Goal: Share content: Share content

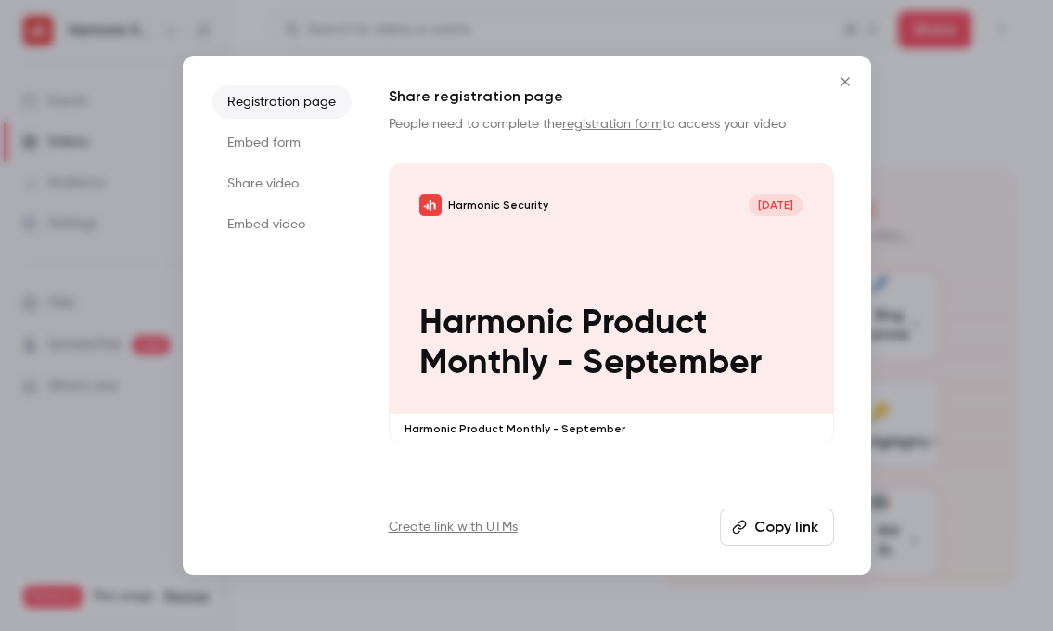
drag, startPoint x: 838, startPoint y: 76, endPoint x: 806, endPoint y: 114, distance: 49.4
click at [808, 111] on div "Registration page Embed form Share video Embed video Share registration page Pe…" at bounding box center [527, 315] width 688 height 519
click at [767, 516] on button "Copy link" at bounding box center [777, 526] width 114 height 37
click at [843, 77] on icon "Close" at bounding box center [845, 81] width 22 height 15
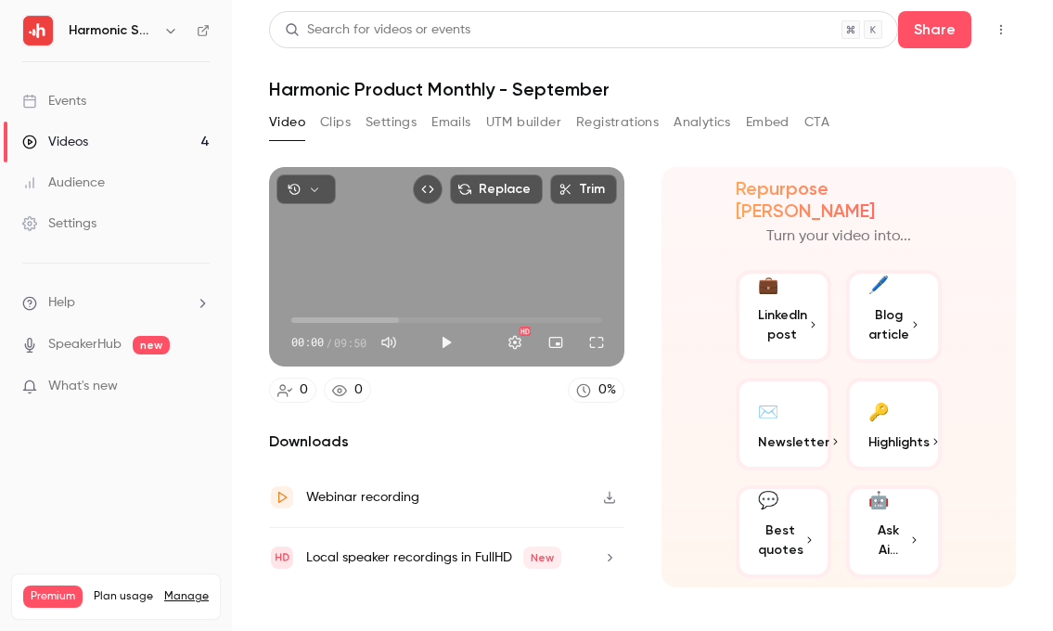
click at [613, 499] on icon "button" at bounding box center [609, 498] width 11 height 12
click at [422, 135] on div "Video Clips Settings Emails UTM builder Registrations Analytics Embed CTA" at bounding box center [549, 123] width 560 height 30
click at [767, 117] on button "Embed" at bounding box center [768, 123] width 44 height 30
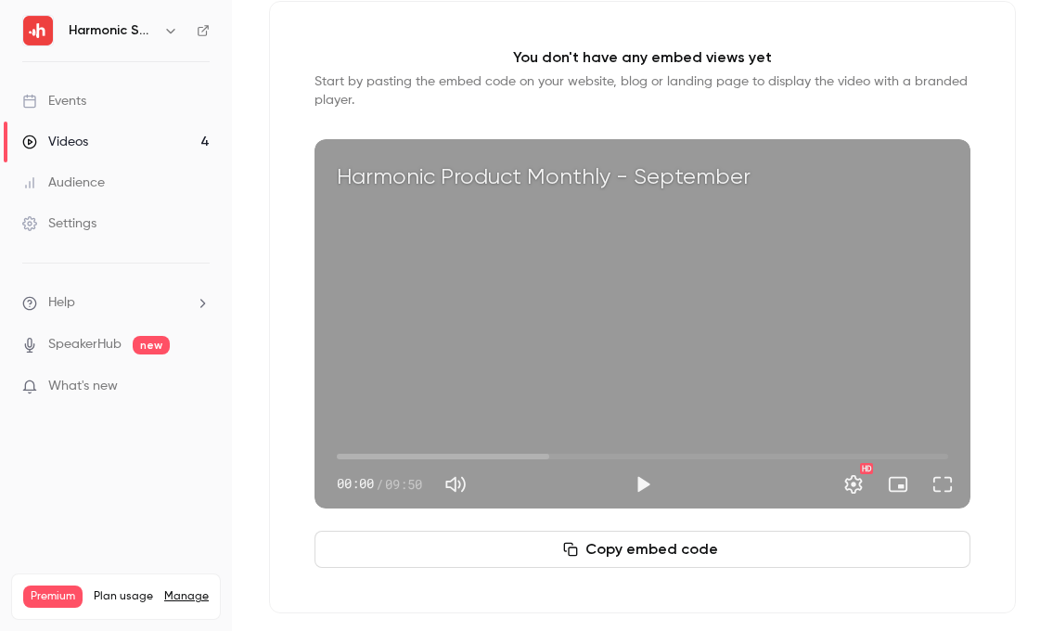
scroll to position [177, 0]
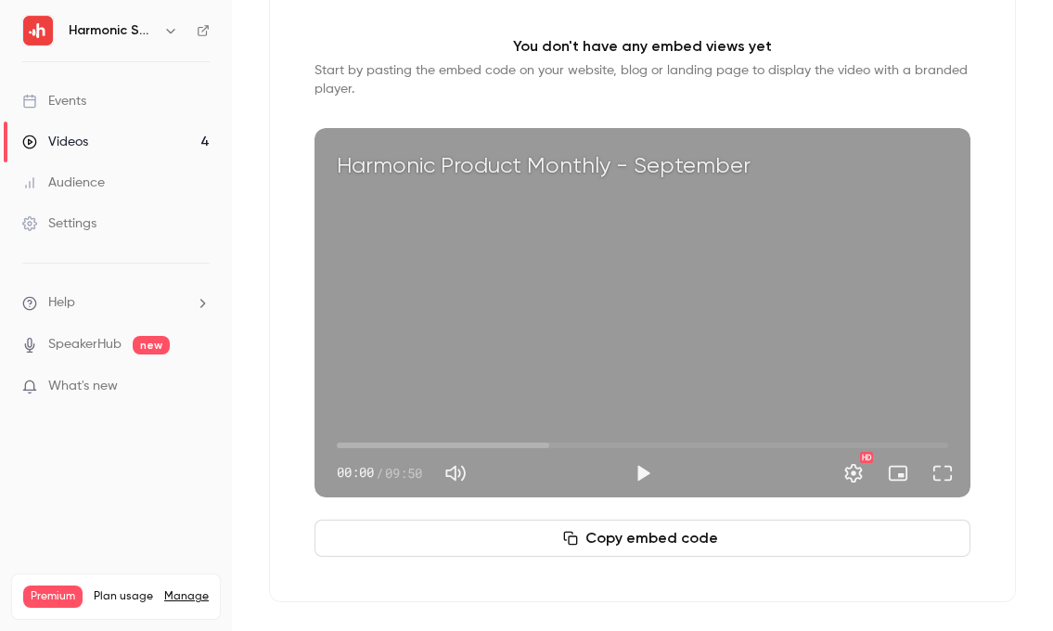
click at [637, 545] on button "Copy embed code" at bounding box center [642, 537] width 656 height 37
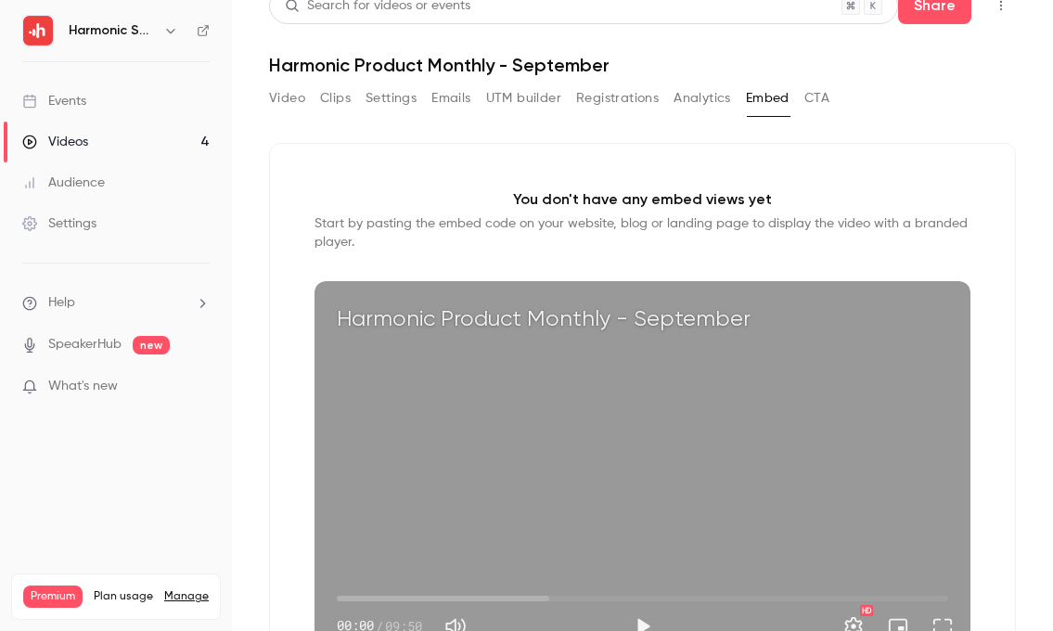
scroll to position [0, 0]
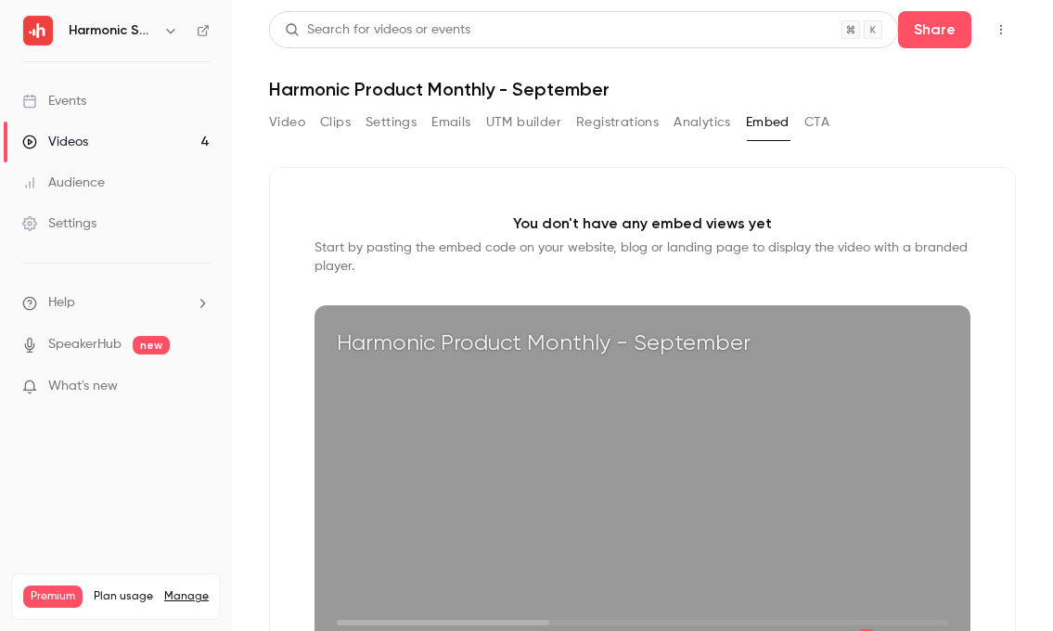
click at [388, 127] on button "Settings" at bounding box center [390, 123] width 51 height 30
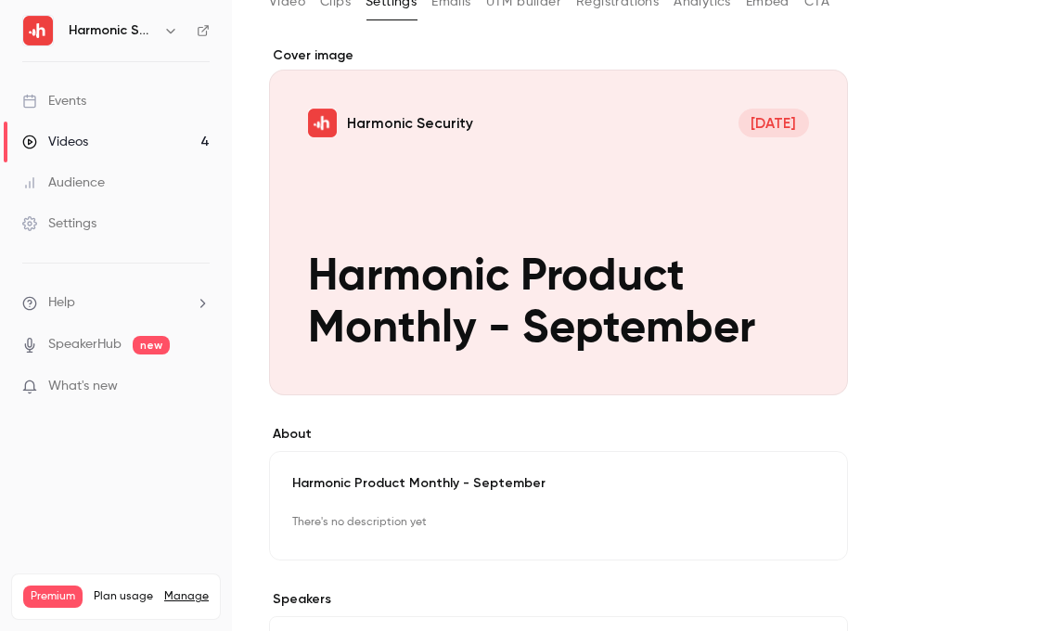
scroll to position [123, 0]
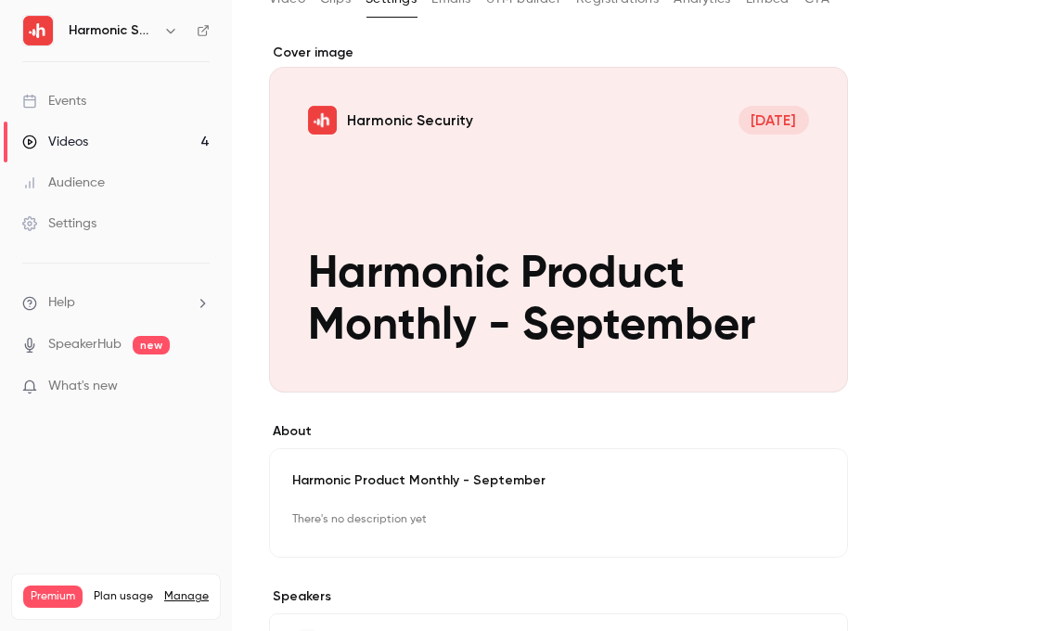
click at [812, 369] on button "Harmonic Security [DATE] Harmonic Product Monthly - September" at bounding box center [814, 358] width 37 height 37
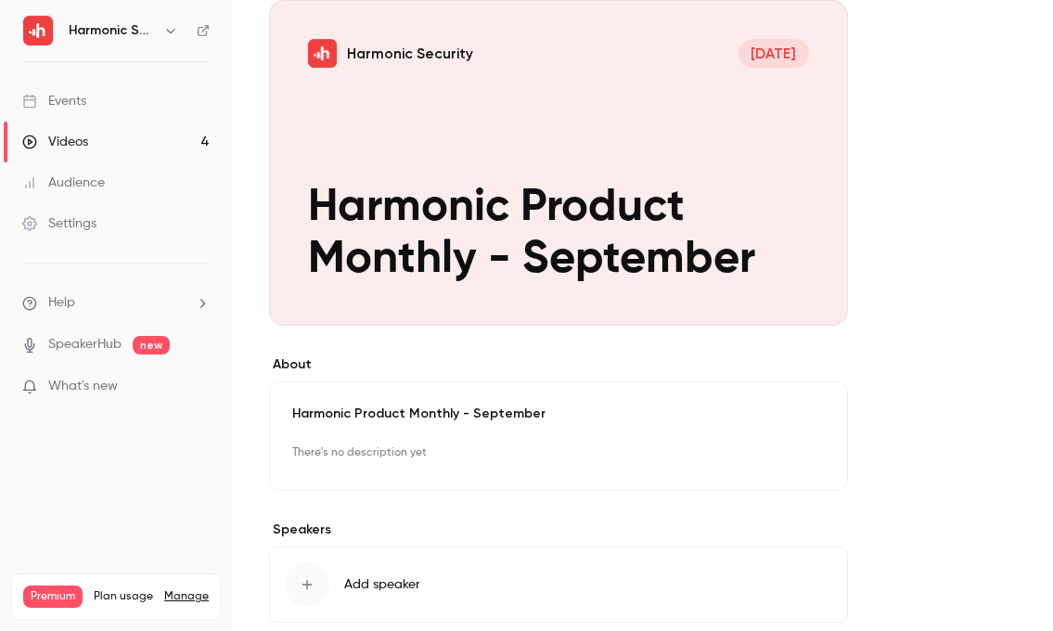
scroll to position [0, 0]
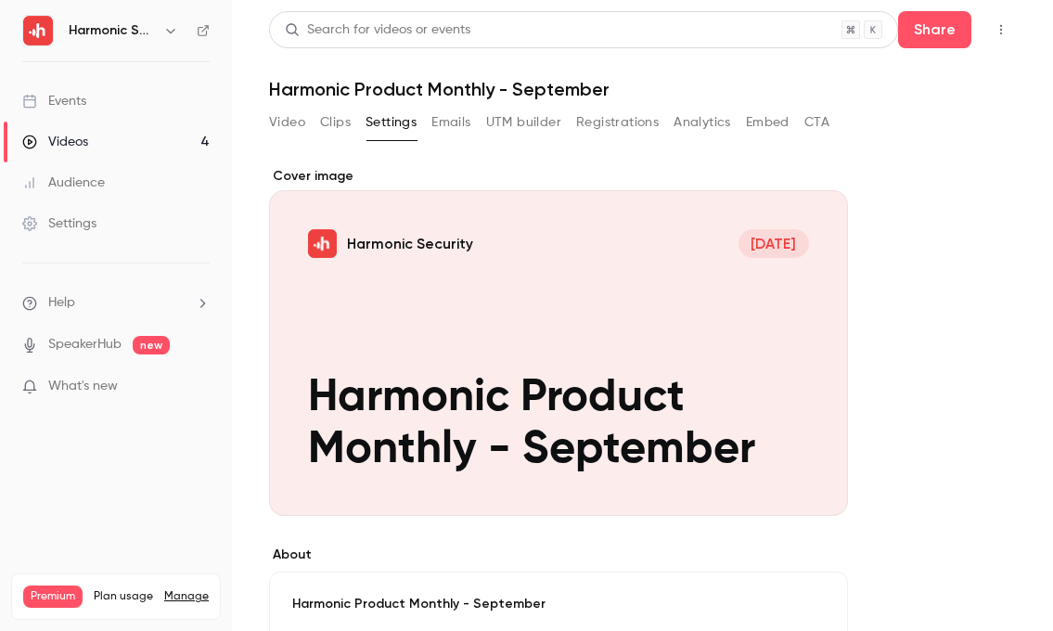
click at [280, 126] on button "Video" at bounding box center [287, 123] width 36 height 30
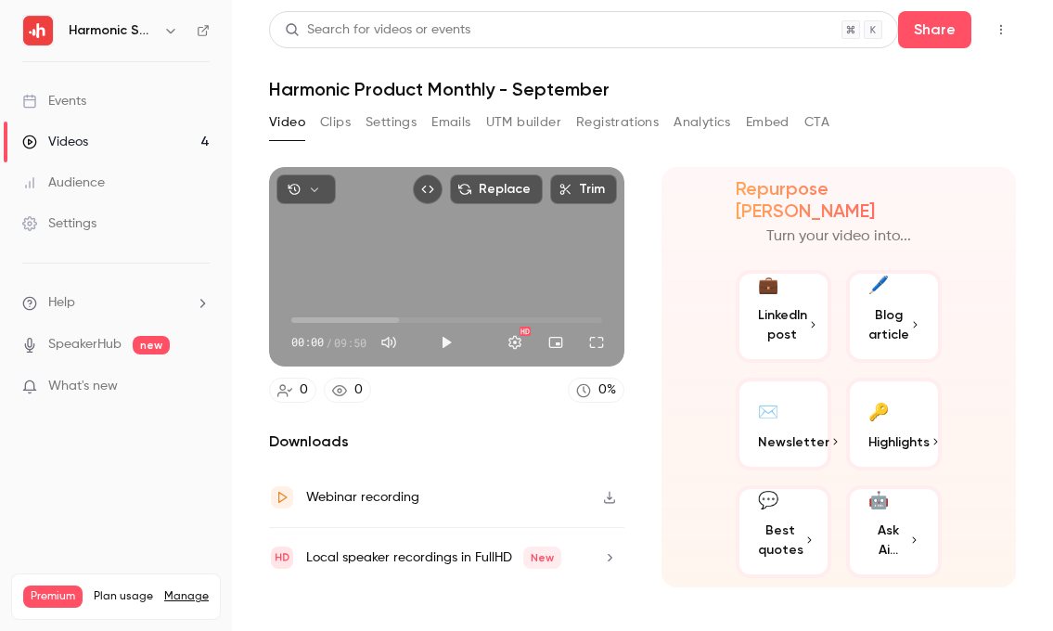
click at [625, 110] on button "Registrations" at bounding box center [617, 123] width 83 height 30
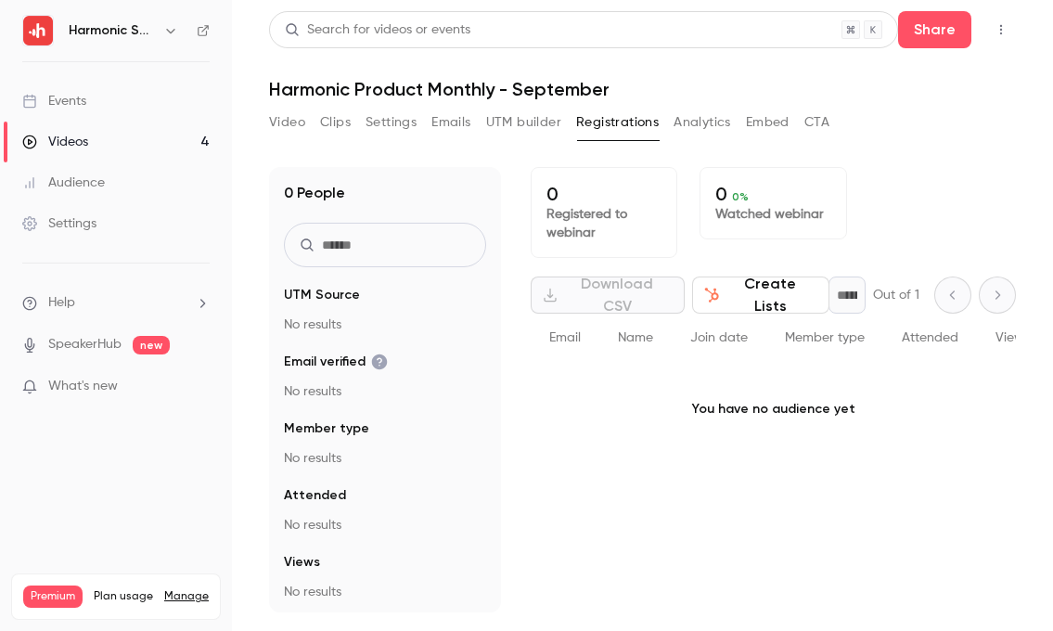
click at [702, 126] on button "Analytics" at bounding box center [702, 123] width 58 height 30
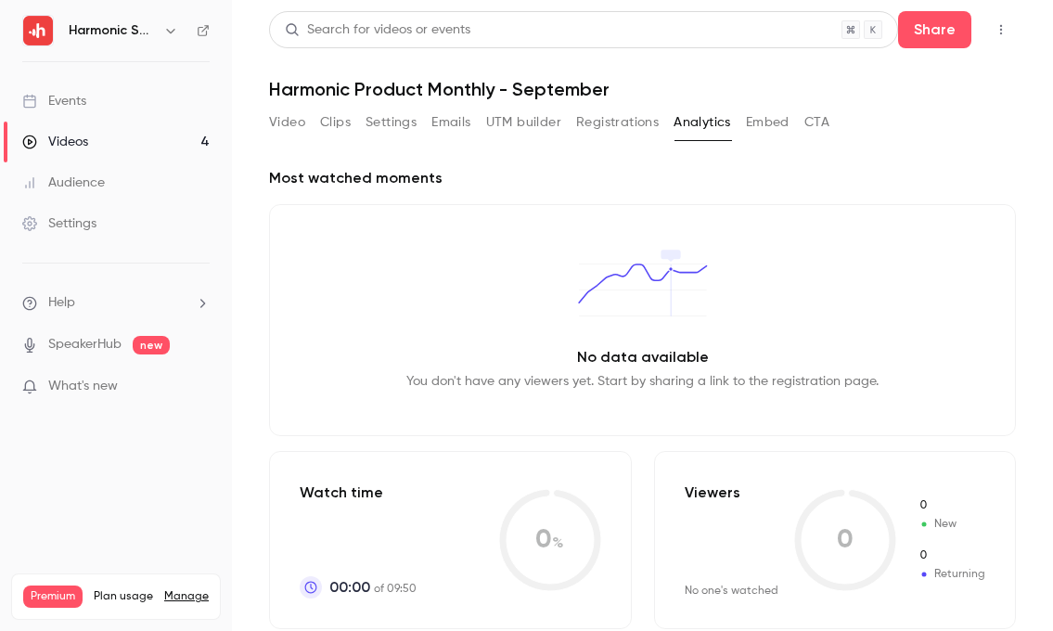
click at [777, 129] on button "Embed" at bounding box center [768, 123] width 44 height 30
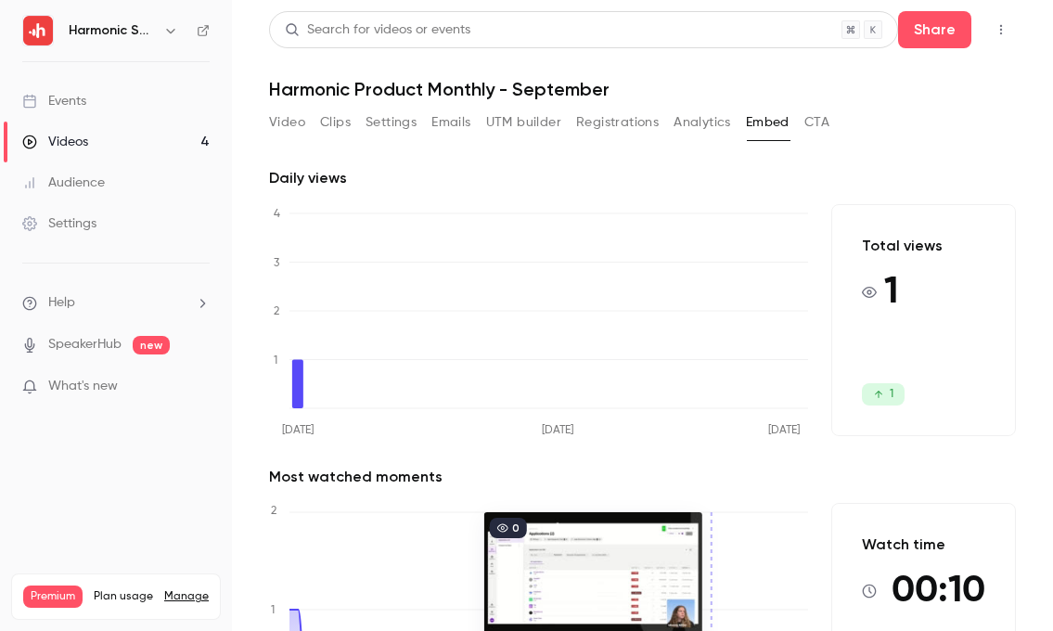
click at [274, 119] on button "Video" at bounding box center [287, 123] width 36 height 30
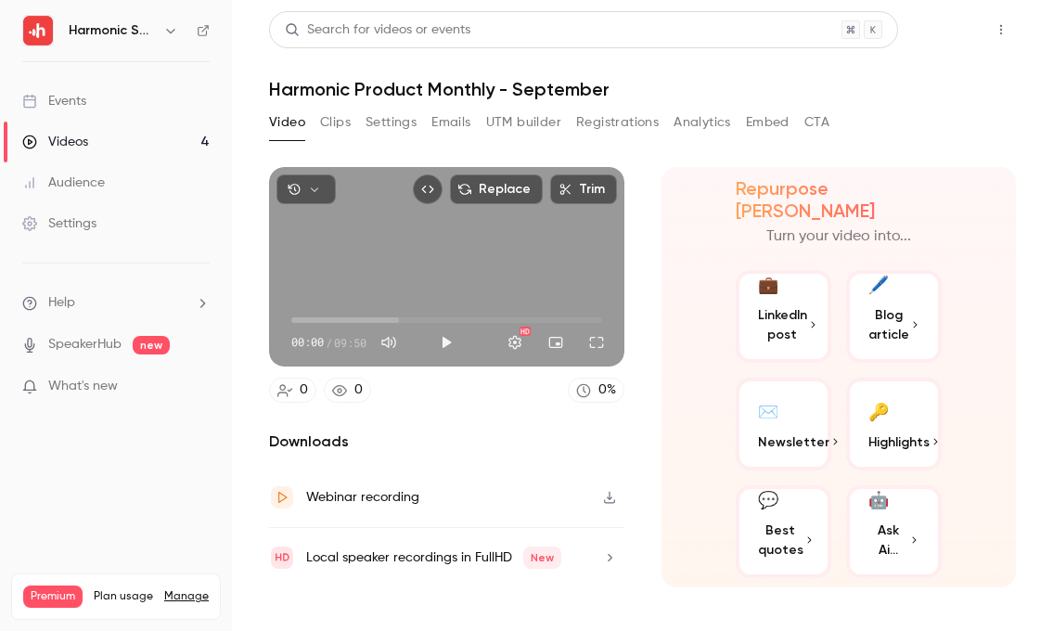
click at [949, 28] on button "Share" at bounding box center [934, 29] width 73 height 37
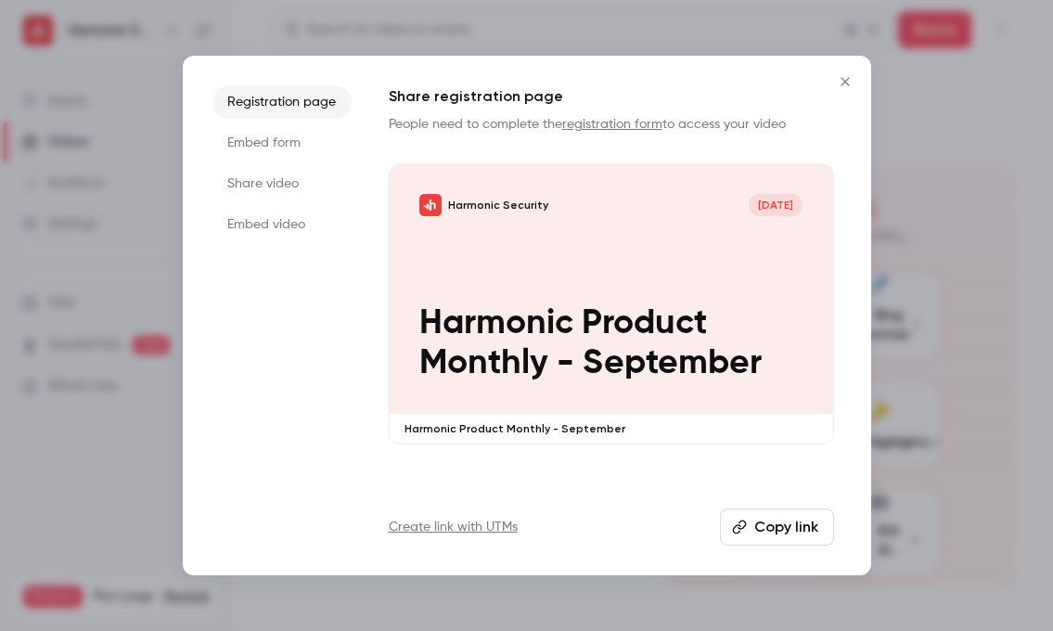
click at [770, 523] on button "Copy link" at bounding box center [777, 526] width 114 height 37
click at [843, 89] on button "Close" at bounding box center [845, 81] width 37 height 37
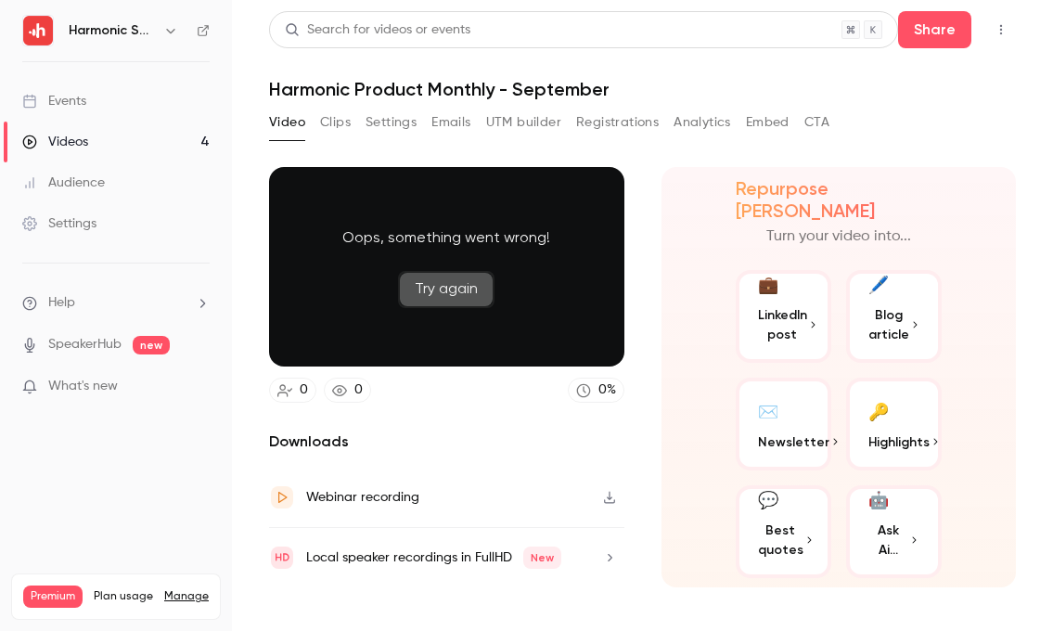
click at [467, 289] on button "Try again" at bounding box center [446, 289] width 96 height 37
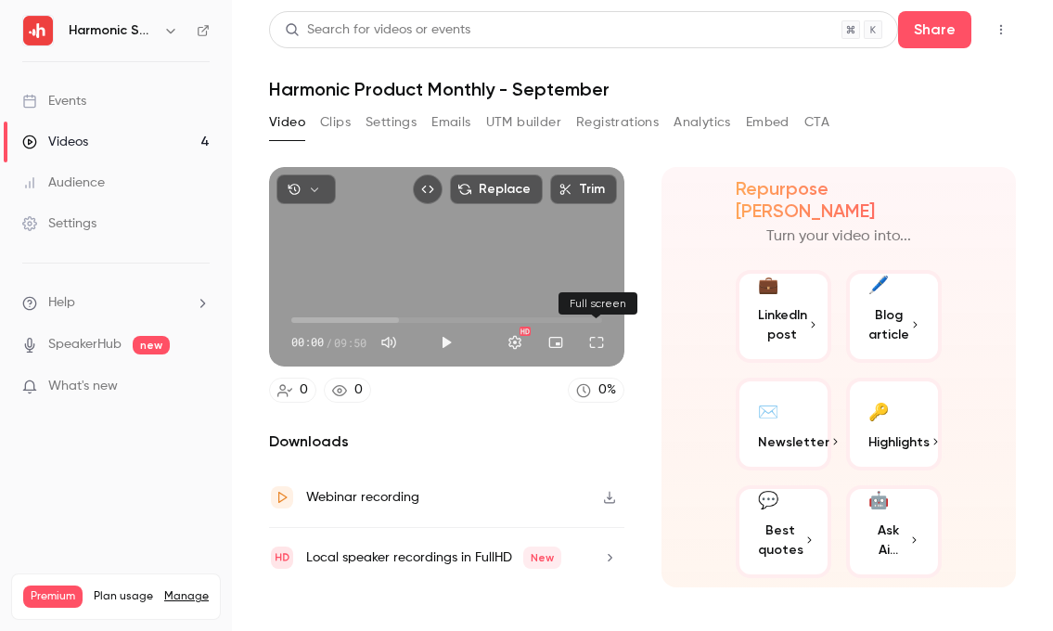
click at [597, 346] on button "Full screen" at bounding box center [596, 342] width 37 height 37
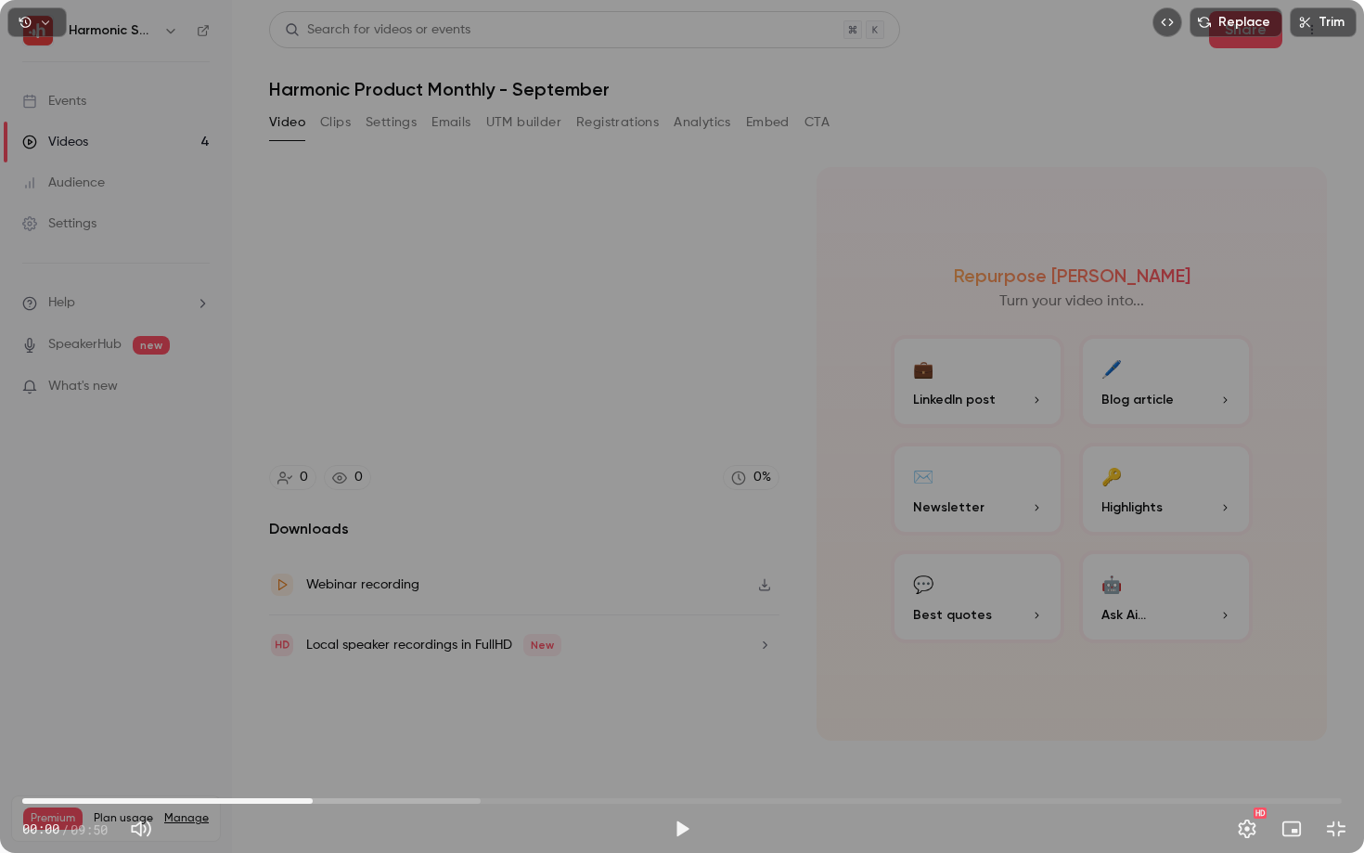
click at [313, 630] on span "02:09" at bounding box center [681, 801] width 1319 height 30
click at [351, 630] on span "02:26" at bounding box center [681, 801] width 1319 height 30
click at [499, 630] on span "03:33" at bounding box center [681, 801] width 1319 height 30
click at [622, 630] on span "03:33" at bounding box center [681, 801] width 1319 height 30
click at [677, 630] on span "04:53" at bounding box center [681, 801] width 1319 height 30
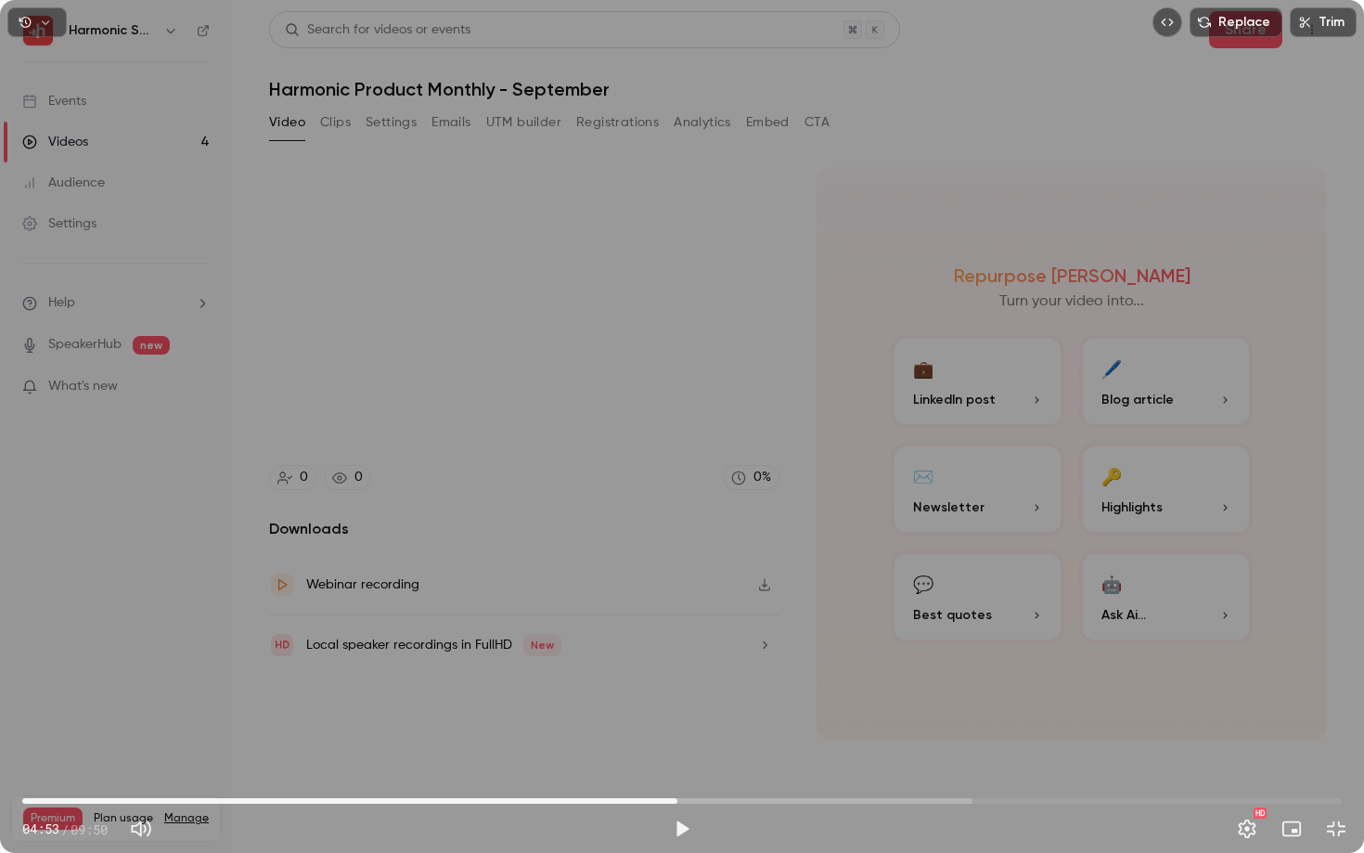
click at [708, 630] on span "04:53" at bounding box center [681, 801] width 1319 height 30
click at [766, 630] on span "05:06" at bounding box center [681, 801] width 1319 height 30
click at [831, 630] on span "06:02" at bounding box center [681, 801] width 1319 height 30
click at [877, 630] on span "06:22" at bounding box center [681, 801] width 1319 height 30
click at [940, 630] on span "06:22" at bounding box center [681, 801] width 1319 height 30
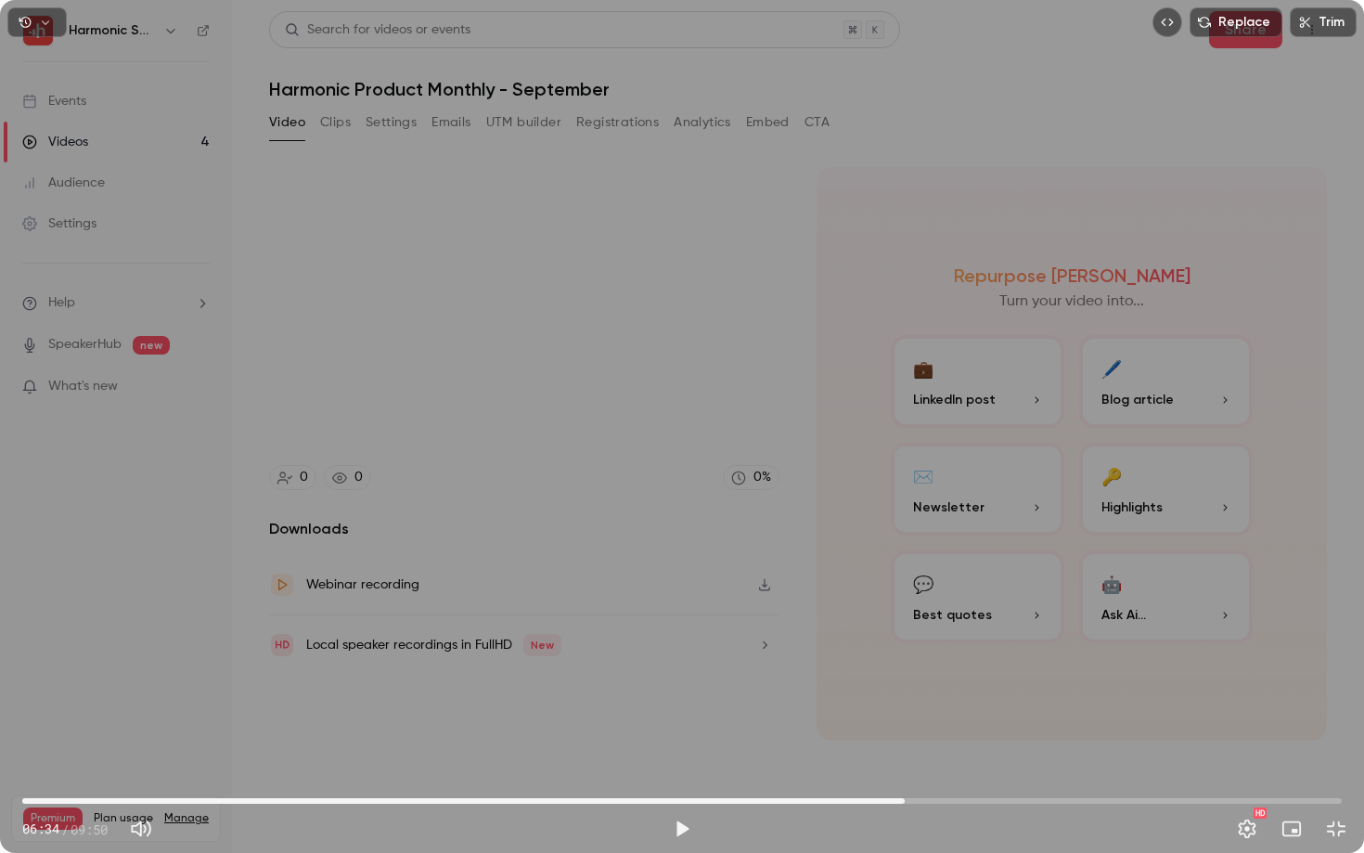
click at [904, 630] on span "06:34" at bounding box center [681, 801] width 1319 height 30
click at [958, 630] on span "06:58" at bounding box center [681, 801] width 1319 height 30
click at [1007, 630] on span "07:20" at bounding box center [681, 801] width 1319 height 30
click at [1052, 630] on span "07:50" at bounding box center [681, 801] width 1319 height 30
type input "*****"
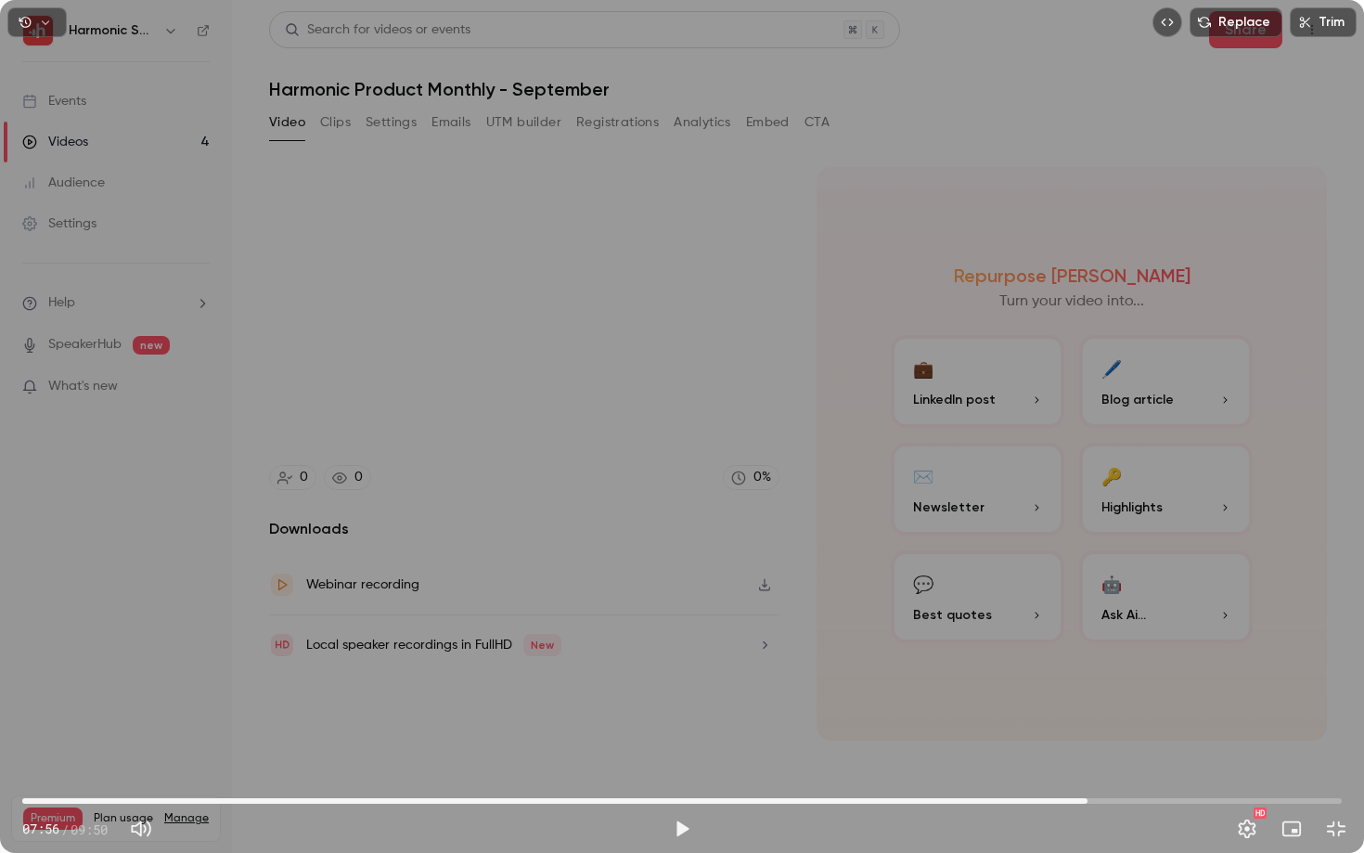
click at [1052, 630] on span "07:56" at bounding box center [681, 801] width 1319 height 30
